Goal: Task Accomplishment & Management: Use online tool/utility

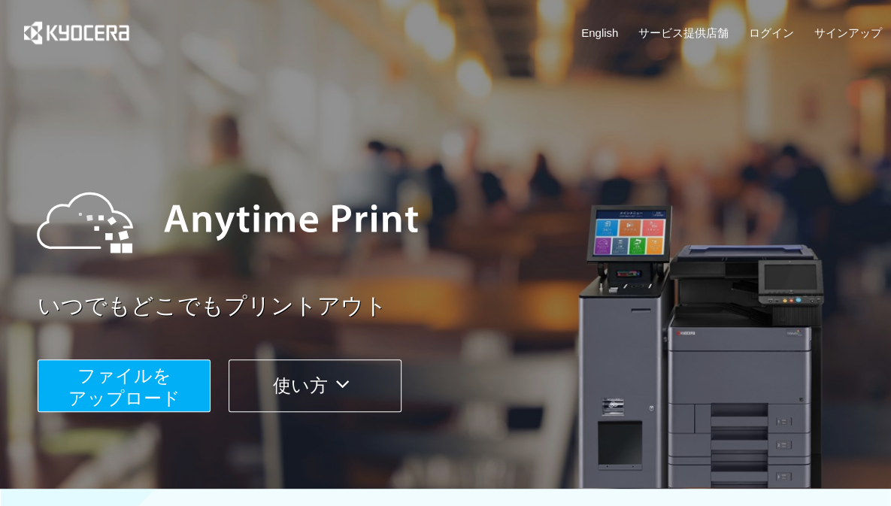
click at [168, 365] on span "ファイルを ​​アップロード" at bounding box center [124, 386] width 112 height 43
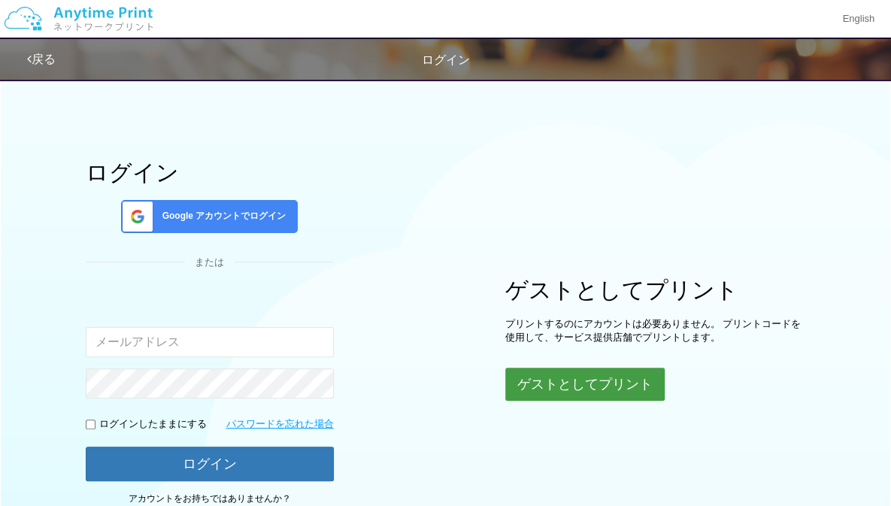
click at [553, 381] on button "ゲストとしてプリント" at bounding box center [584, 383] width 159 height 33
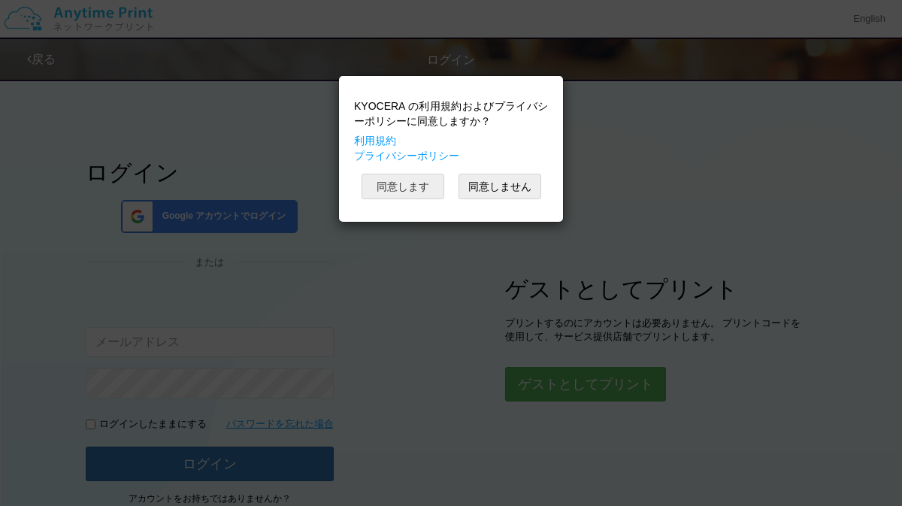
click at [401, 181] on button "同意します" at bounding box center [402, 187] width 83 height 26
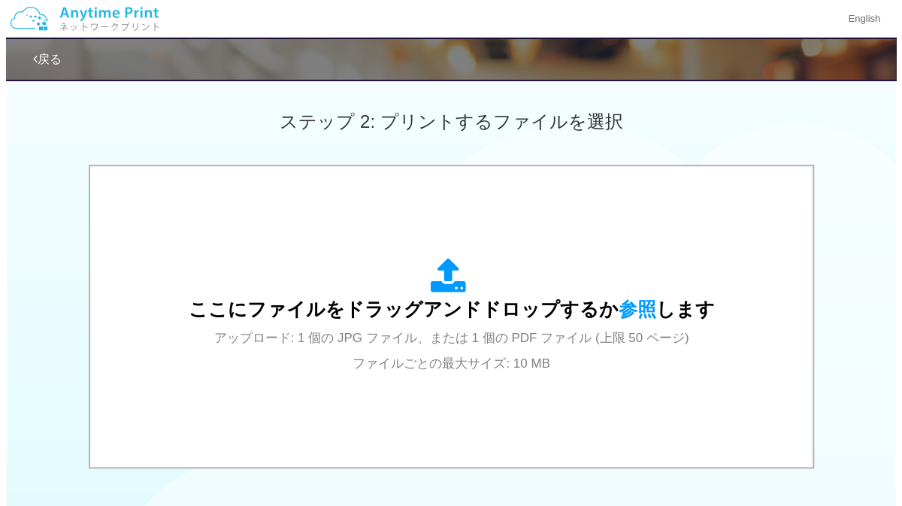
scroll to position [412, 0]
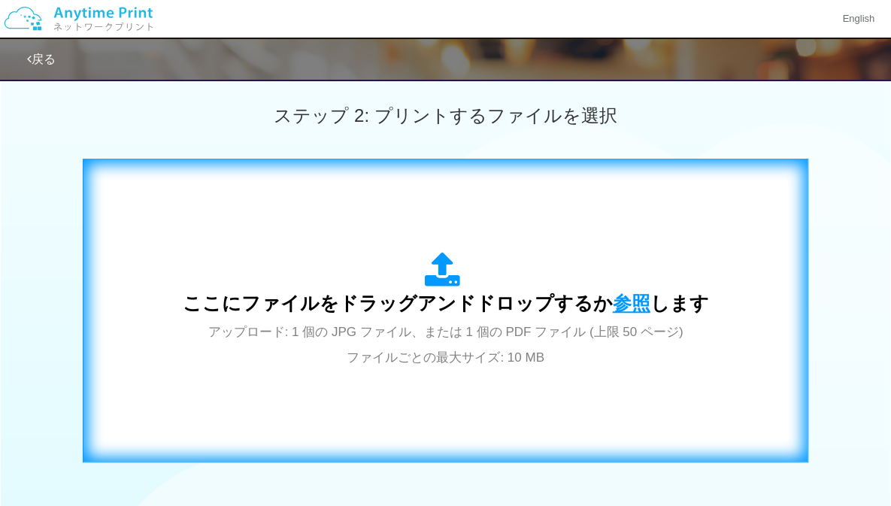
click at [612, 311] on span "参照" at bounding box center [631, 302] width 38 height 21
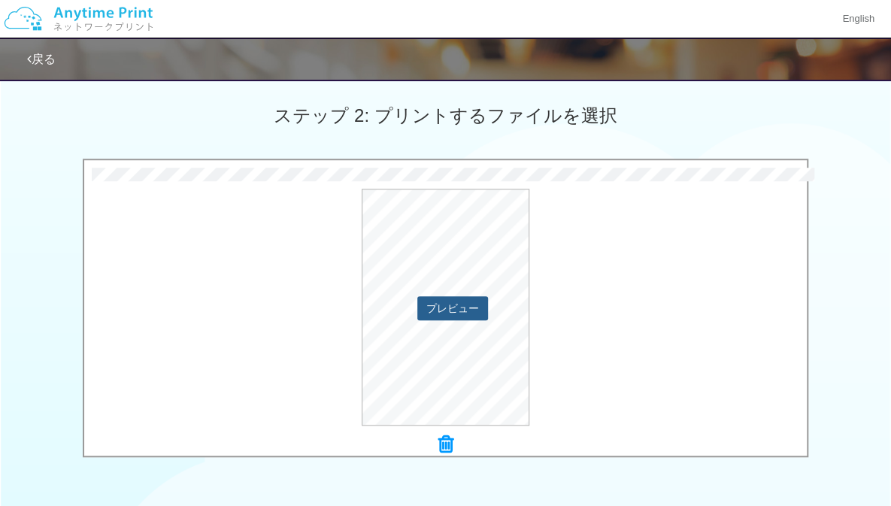
click at [471, 301] on button "プレビュー" at bounding box center [452, 308] width 71 height 24
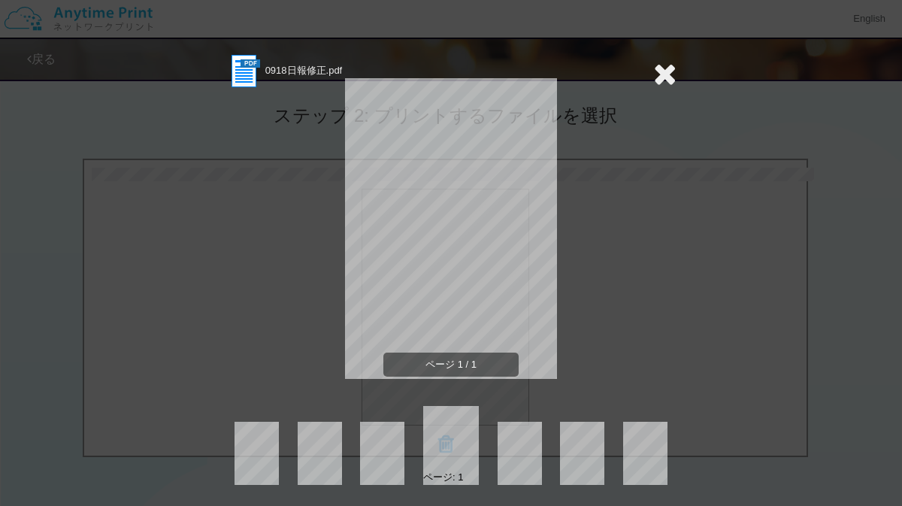
click at [676, 67] on div "0918日報修正.pdf ページ 1 / 1 ページ: 1" at bounding box center [451, 253] width 902 height 506
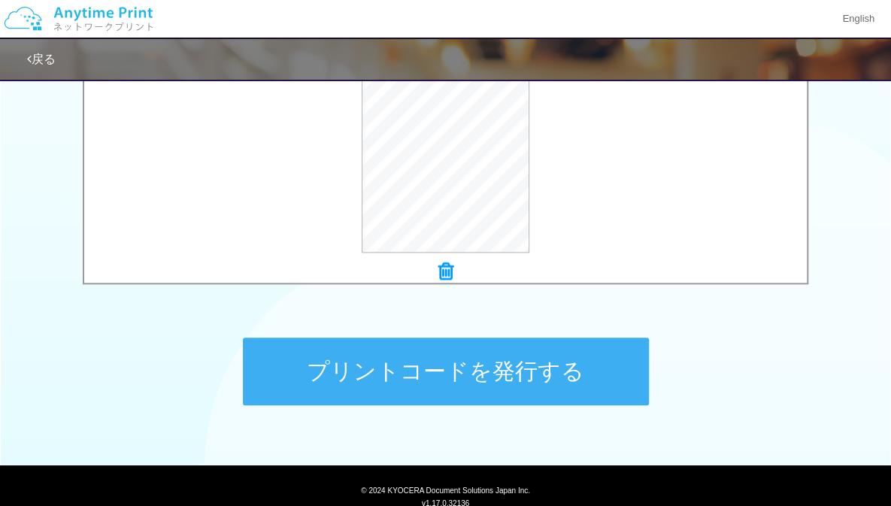
scroll to position [637, 0]
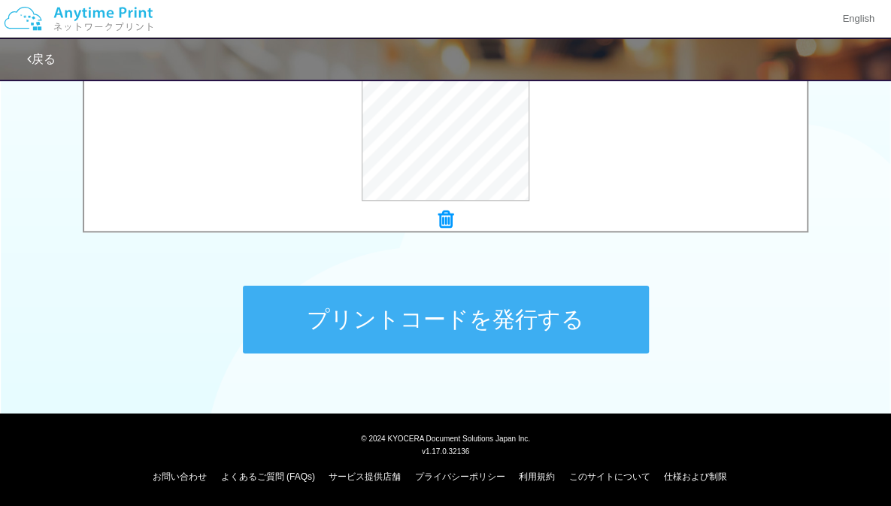
click at [565, 342] on button "プリントコードを発行する" at bounding box center [446, 320] width 406 height 68
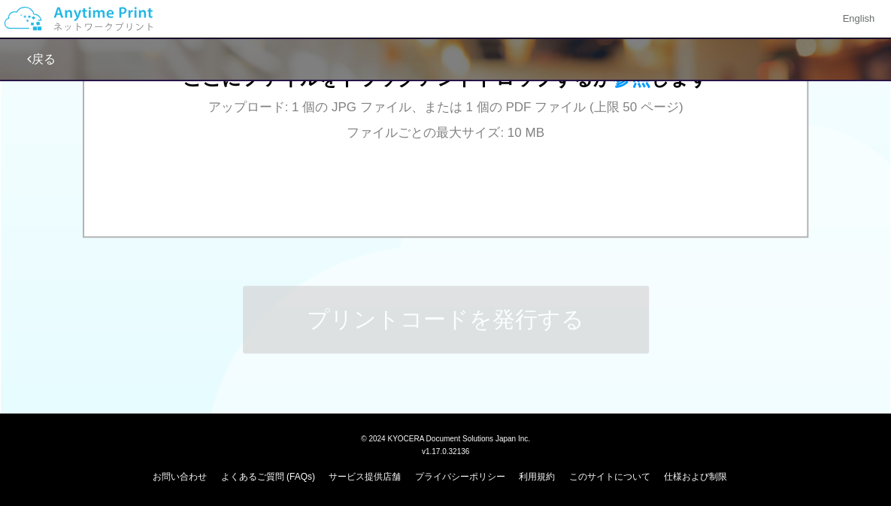
scroll to position [0, 0]
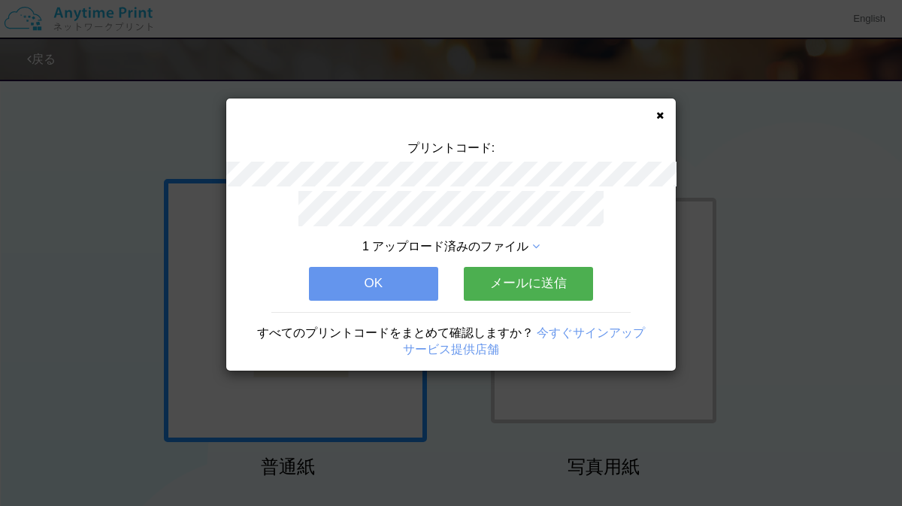
click at [661, 115] on icon at bounding box center [660, 115] width 8 height 10
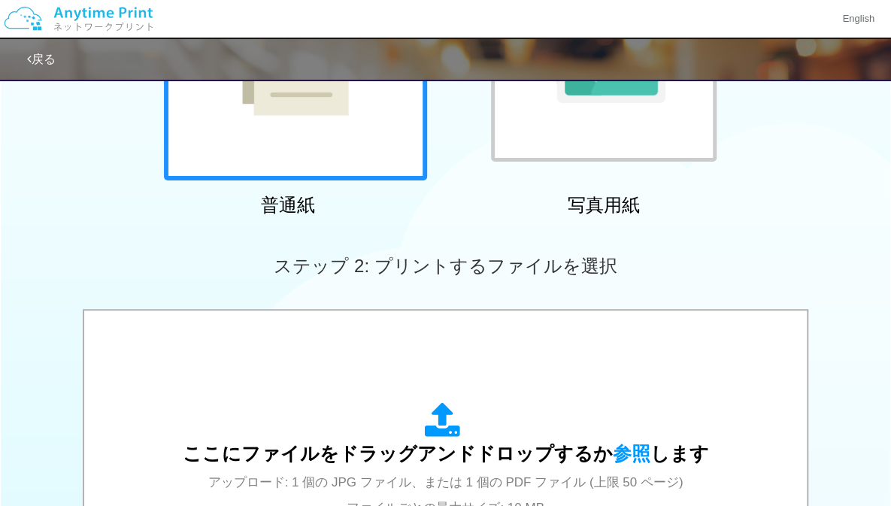
scroll to position [281, 0]
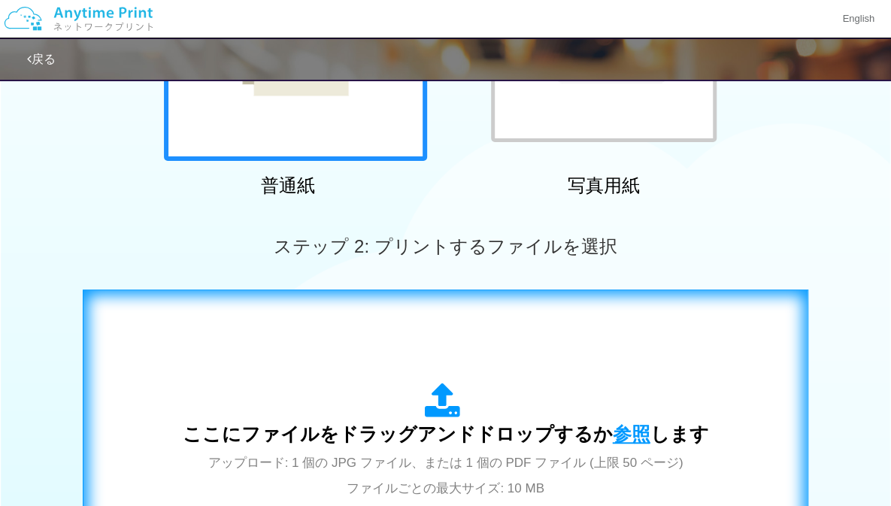
click at [634, 440] on span "参照" at bounding box center [631, 433] width 38 height 21
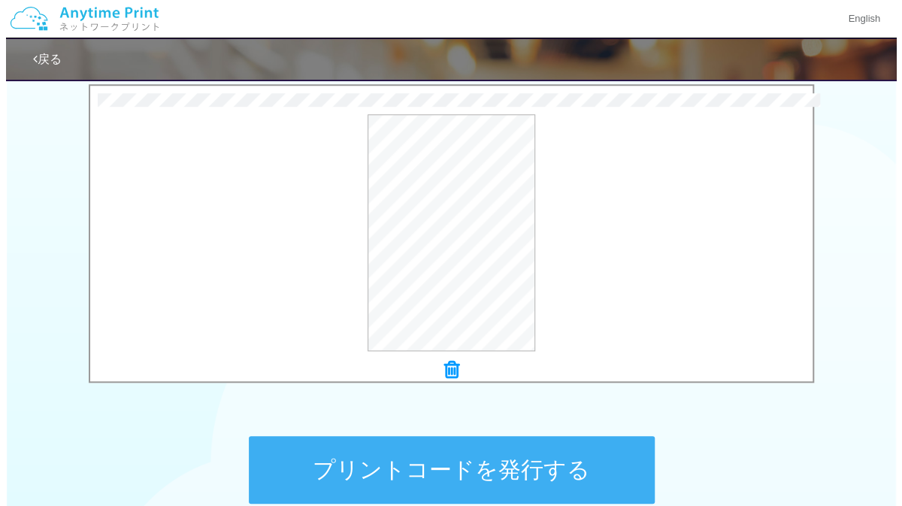
scroll to position [487, 0]
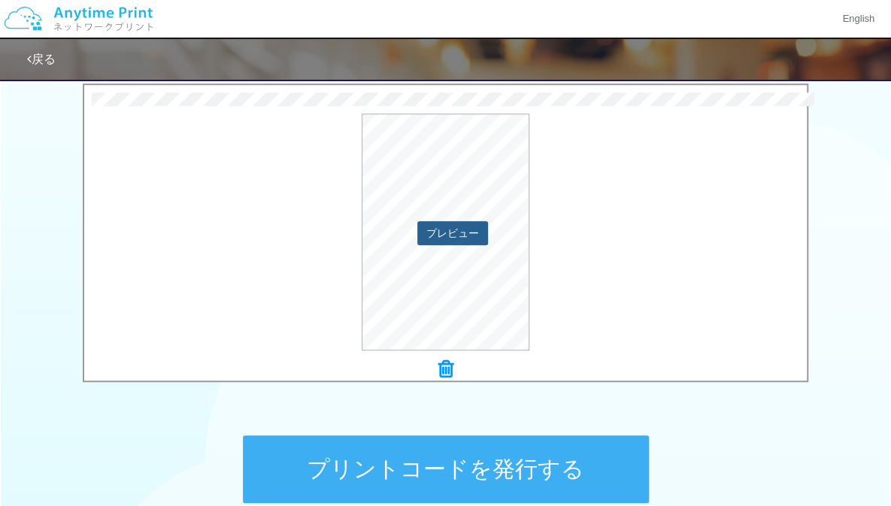
click at [476, 228] on button "プレビュー" at bounding box center [452, 233] width 71 height 24
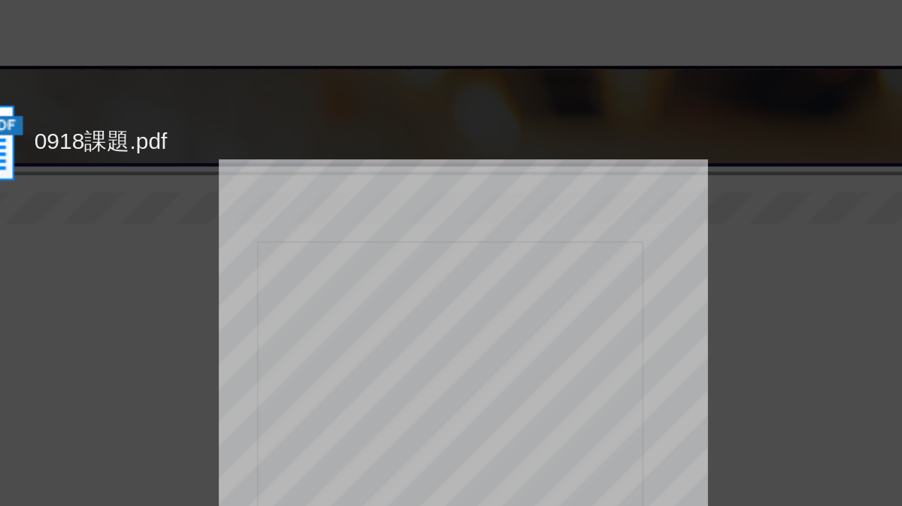
scroll to position [486, 0]
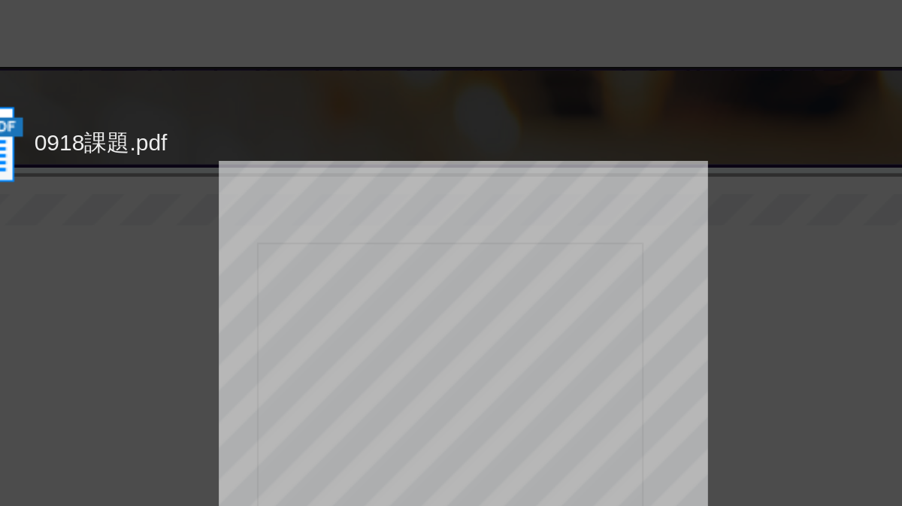
click at [554, 104] on div "ページ 1 / 1" at bounding box center [450, 240] width 451 height 301
click at [581, 133] on div "ページ 1 / 1" at bounding box center [450, 240] width 451 height 301
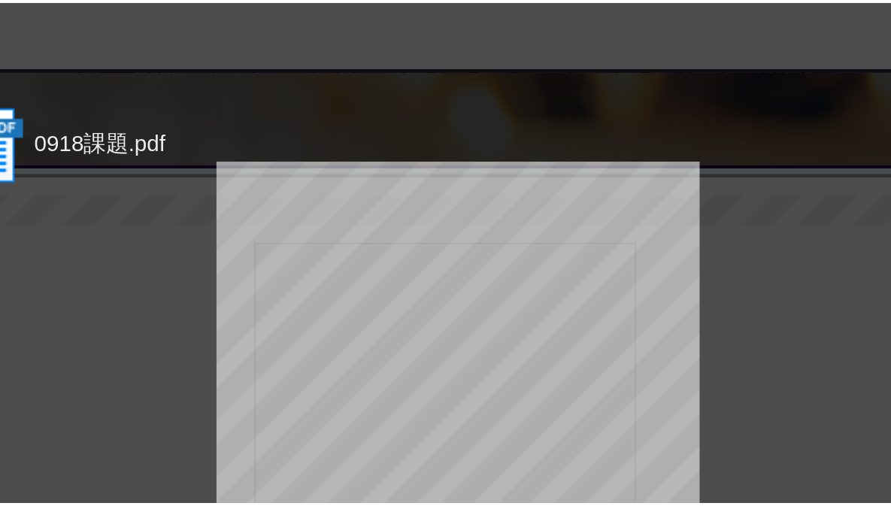
scroll to position [487, 0]
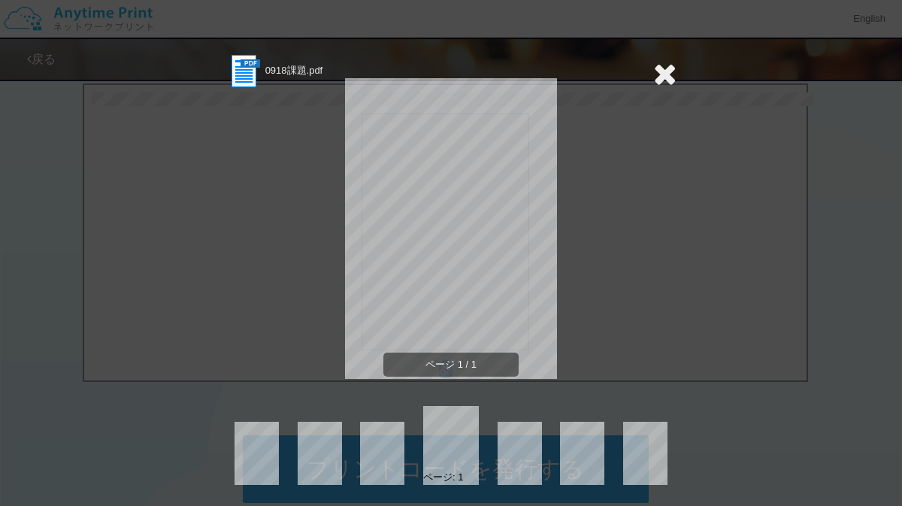
click at [664, 77] on icon at bounding box center [664, 74] width 23 height 30
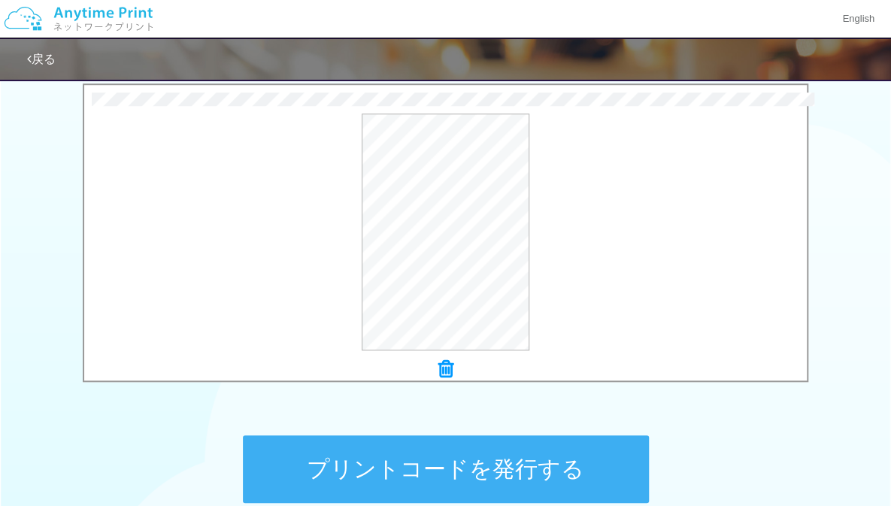
click at [600, 458] on button "プリントコードを発行する" at bounding box center [446, 469] width 406 height 68
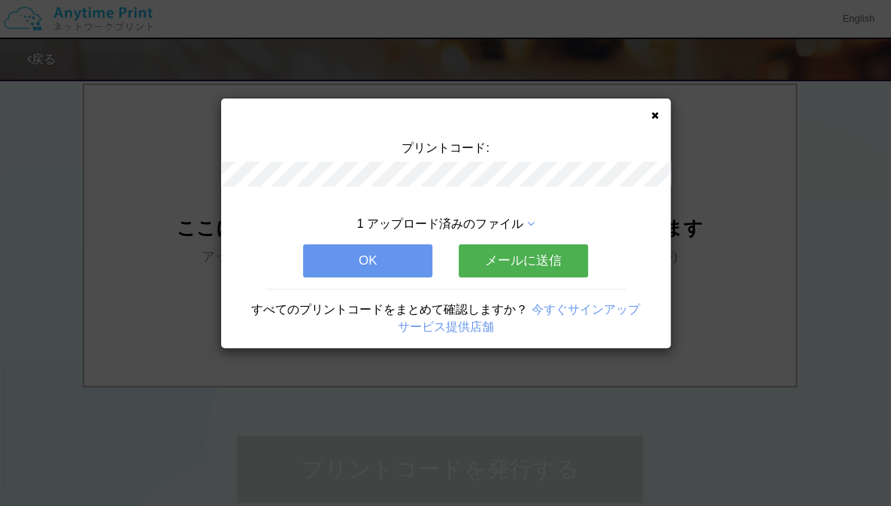
scroll to position [0, 0]
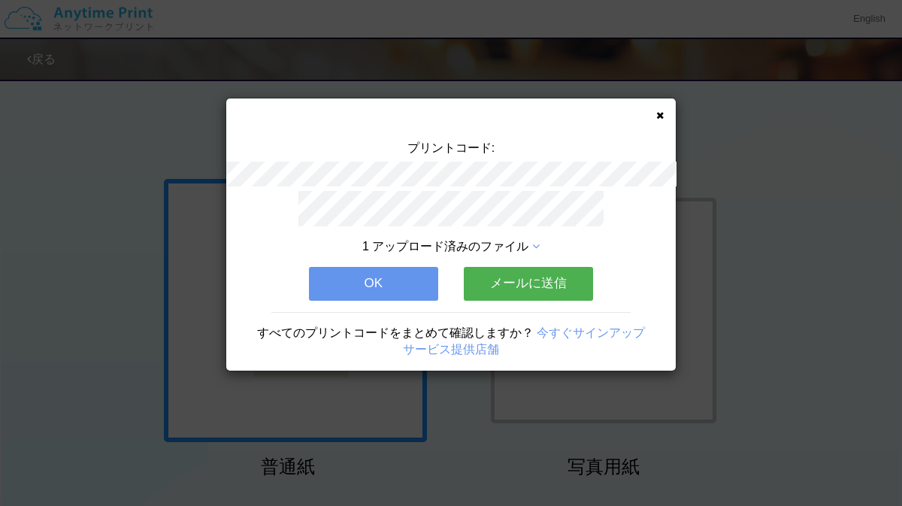
click at [663, 117] on icon at bounding box center [660, 115] width 8 height 10
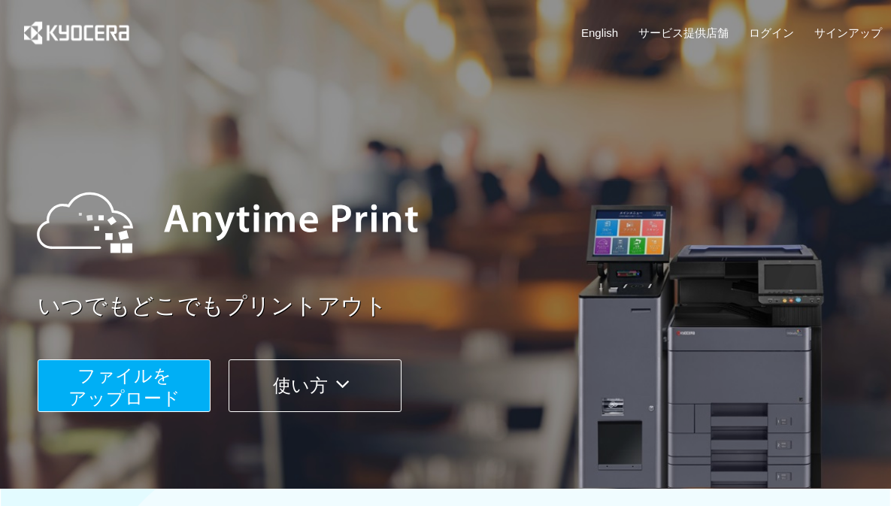
click at [132, 393] on span "ファイルを ​​アップロード" at bounding box center [124, 386] width 112 height 43
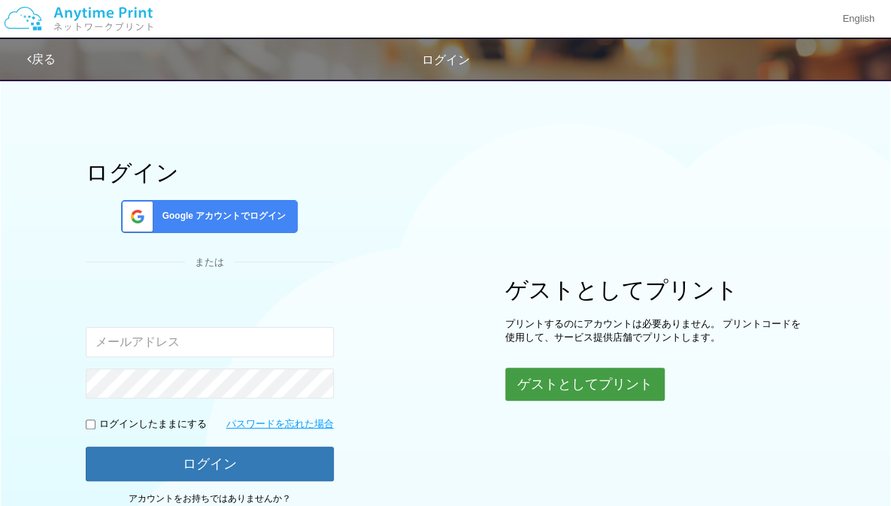
click at [537, 375] on button "ゲストとしてプリント" at bounding box center [584, 383] width 159 height 33
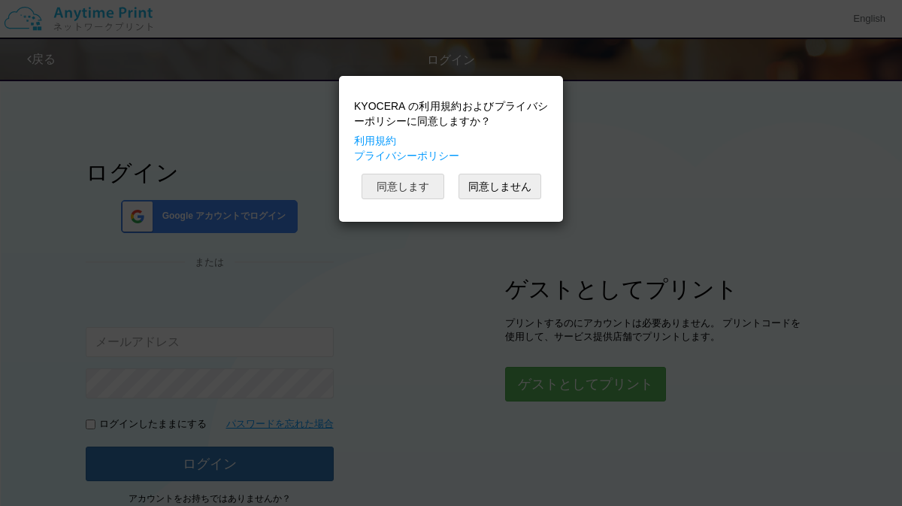
click at [391, 186] on button "同意します" at bounding box center [402, 187] width 83 height 26
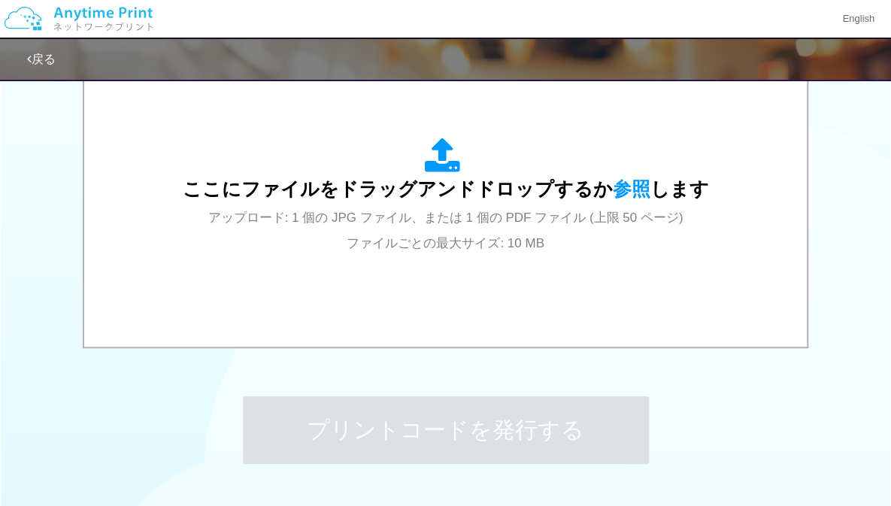
scroll to position [545, 0]
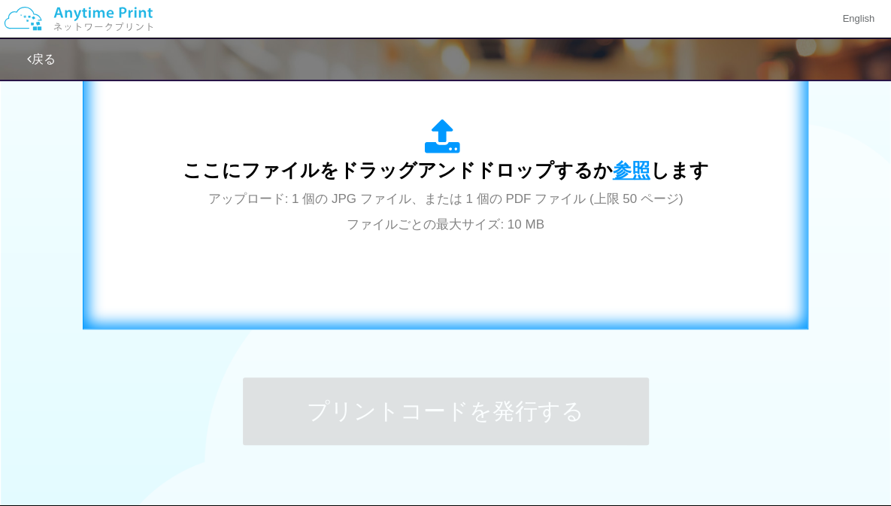
click at [634, 169] on span "参照" at bounding box center [631, 169] width 38 height 21
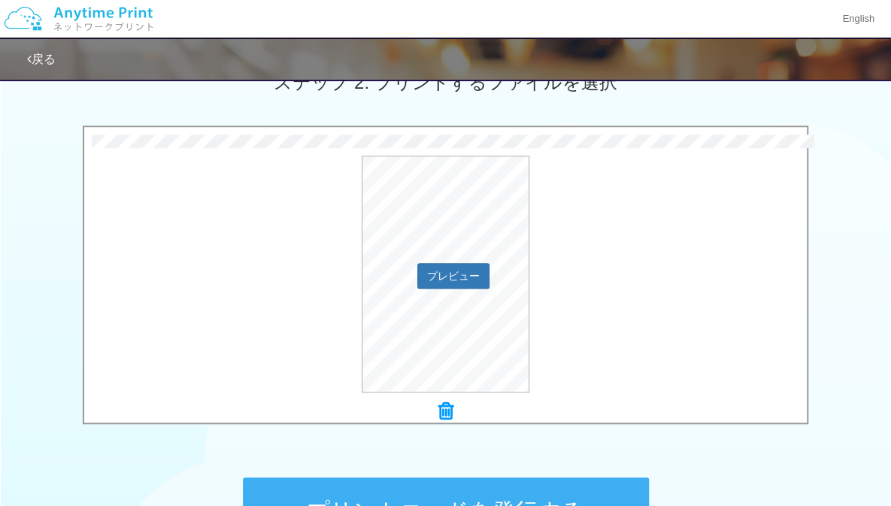
scroll to position [443, 0]
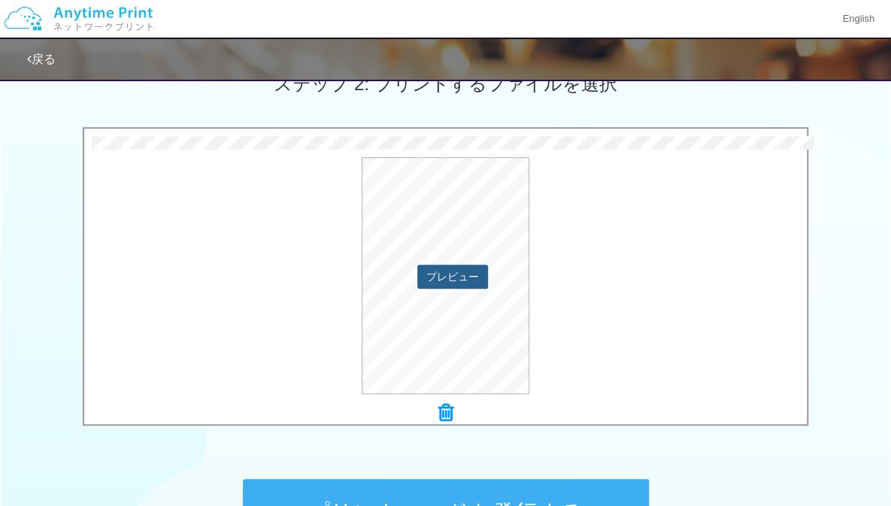
click at [440, 271] on button "プレビュー" at bounding box center [452, 277] width 71 height 24
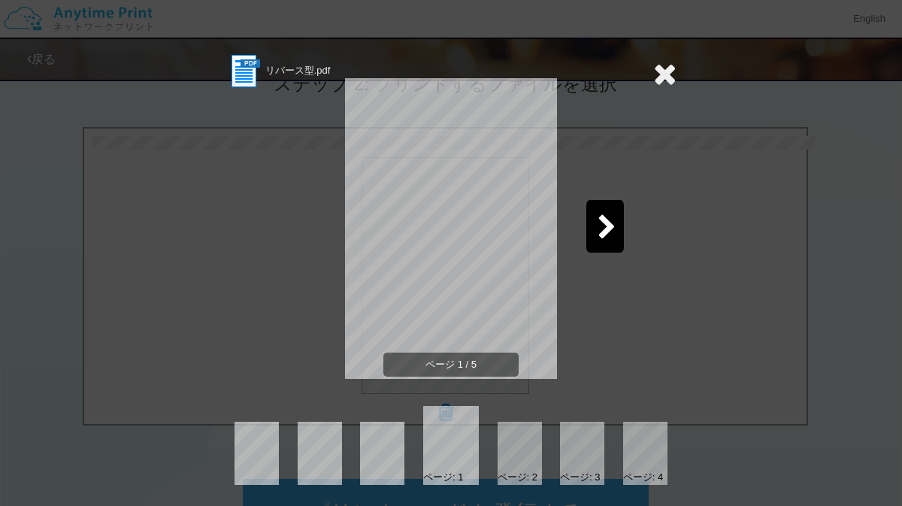
click at [597, 233] on icon at bounding box center [606, 228] width 19 height 26
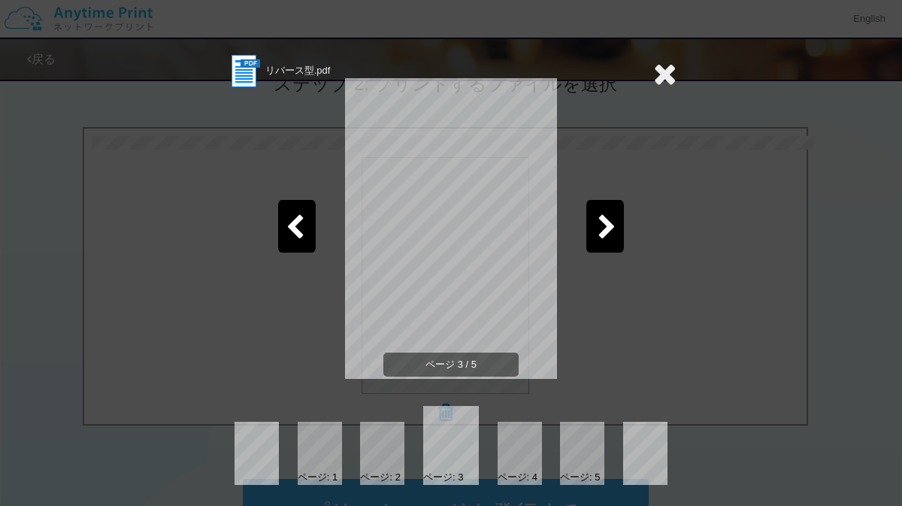
click at [597, 233] on icon at bounding box center [606, 228] width 19 height 26
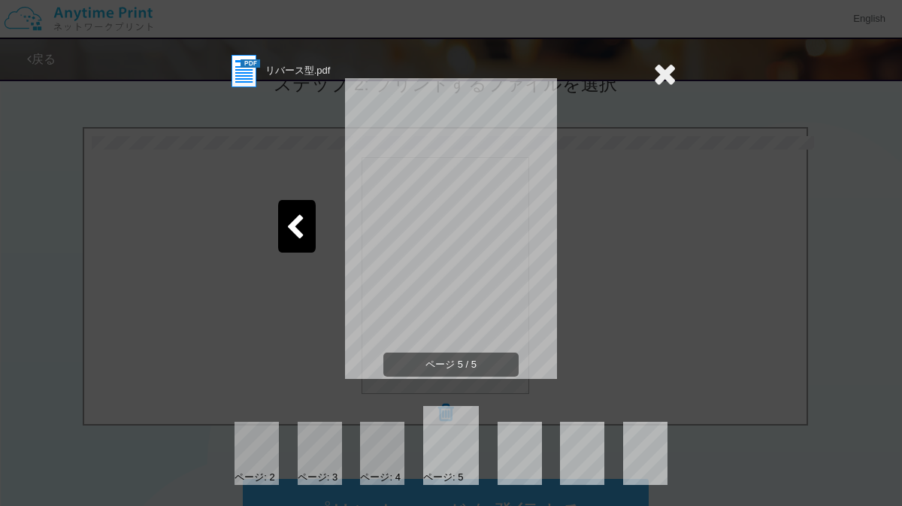
click at [596, 233] on div "ページ 5 / 5" at bounding box center [450, 240] width 451 height 301
click at [653, 86] on icon at bounding box center [664, 74] width 23 height 30
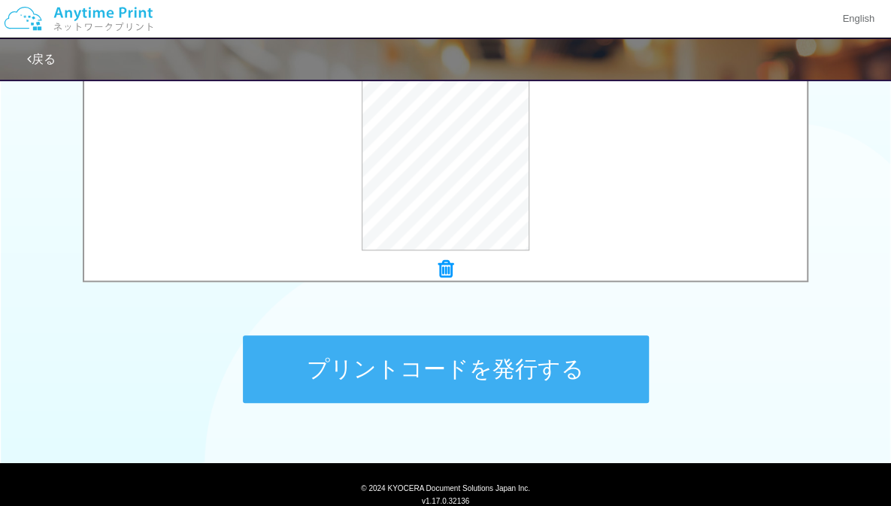
scroll to position [588, 0]
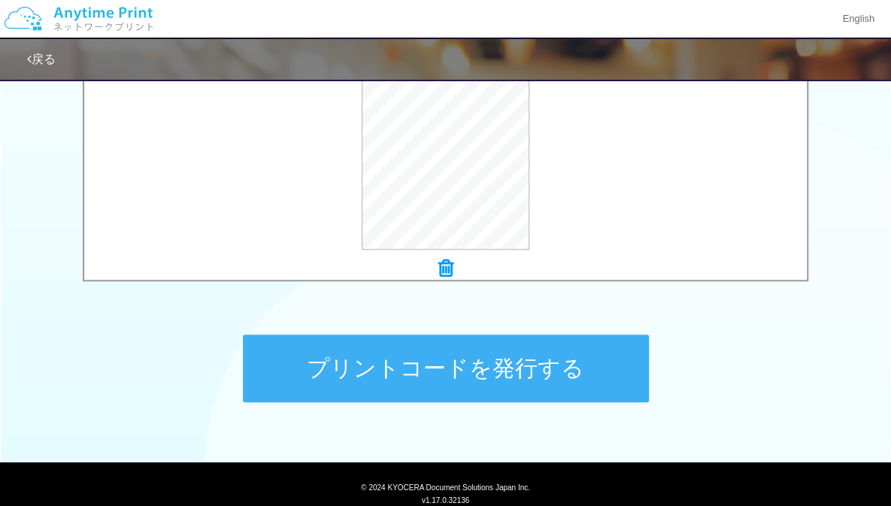
click at [571, 392] on button "プリントコードを発行する" at bounding box center [446, 368] width 406 height 68
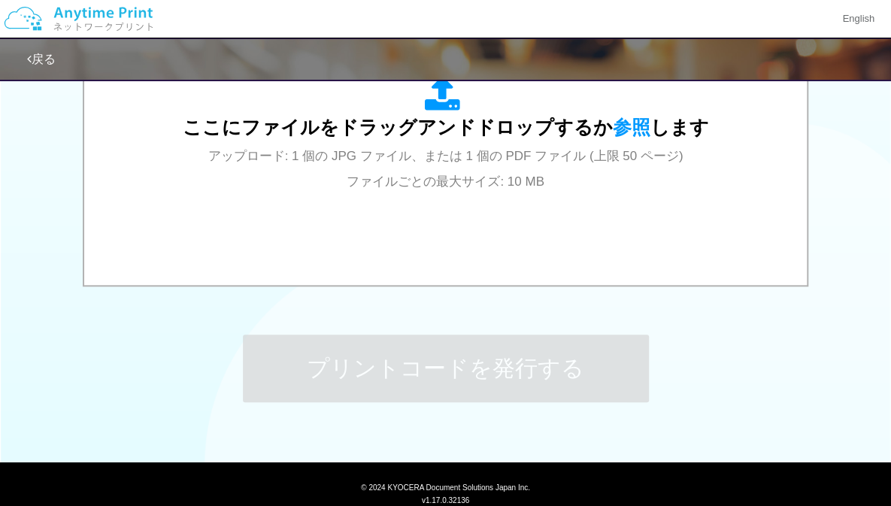
scroll to position [0, 0]
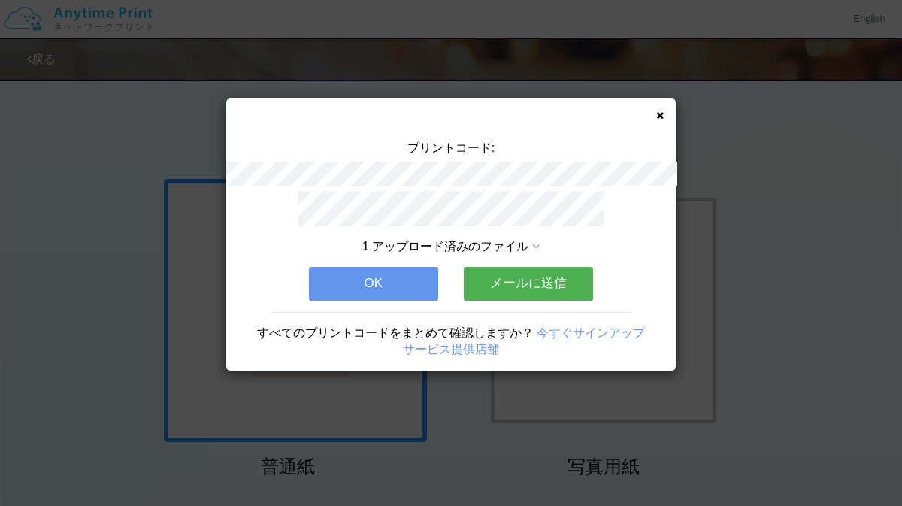
click at [658, 115] on icon at bounding box center [660, 115] width 8 height 10
